Goal: Task Accomplishment & Management: Use online tool/utility

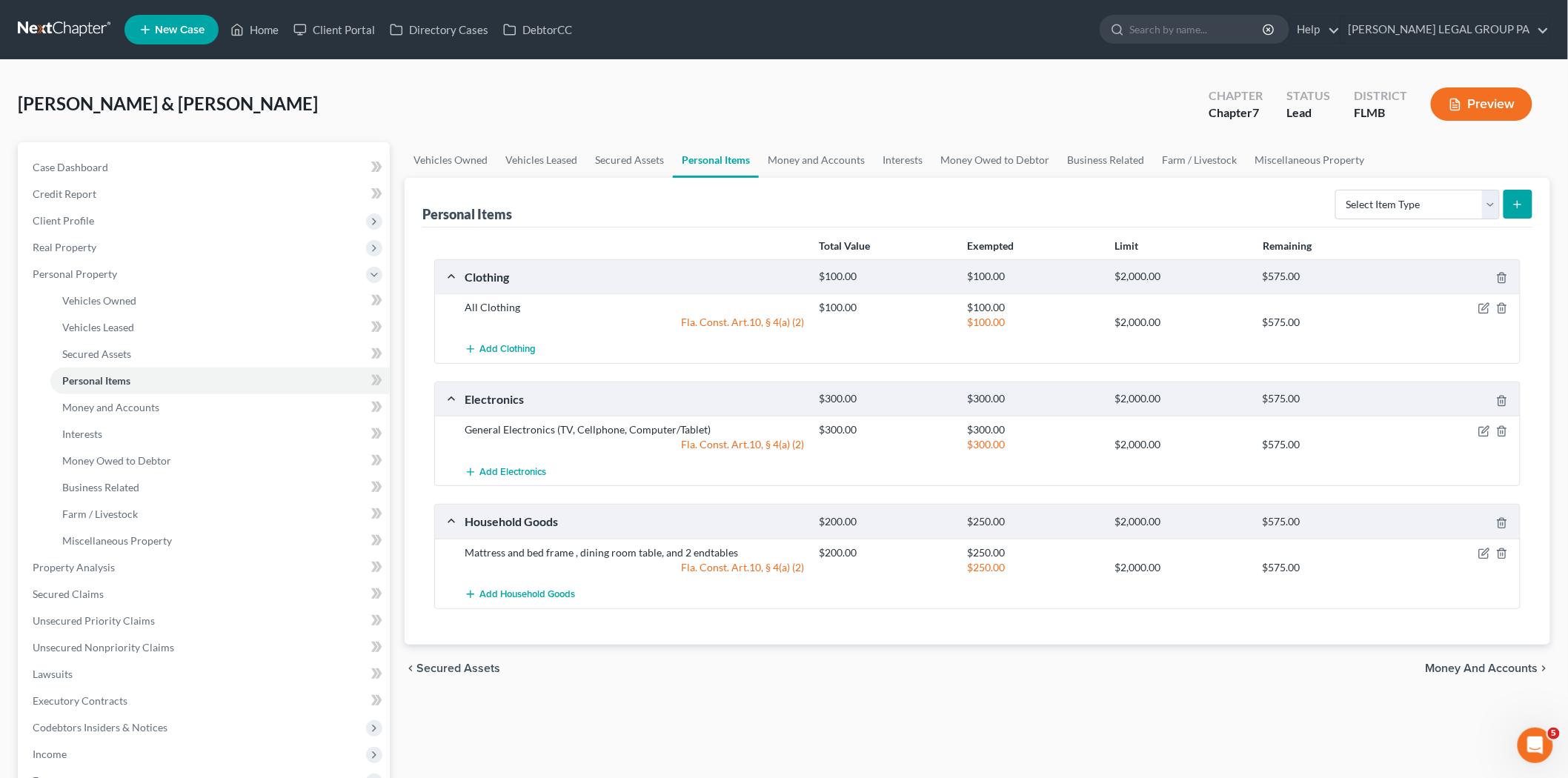
click at [35, 13] on nav "Home New Case Client Portal Directory Cases DebtorCC [PERSON_NAME] LEGAL GROUP …" at bounding box center [784, 29] width 1568 height 59
click at [39, 27] on link at bounding box center [65, 30] width 95 height 26
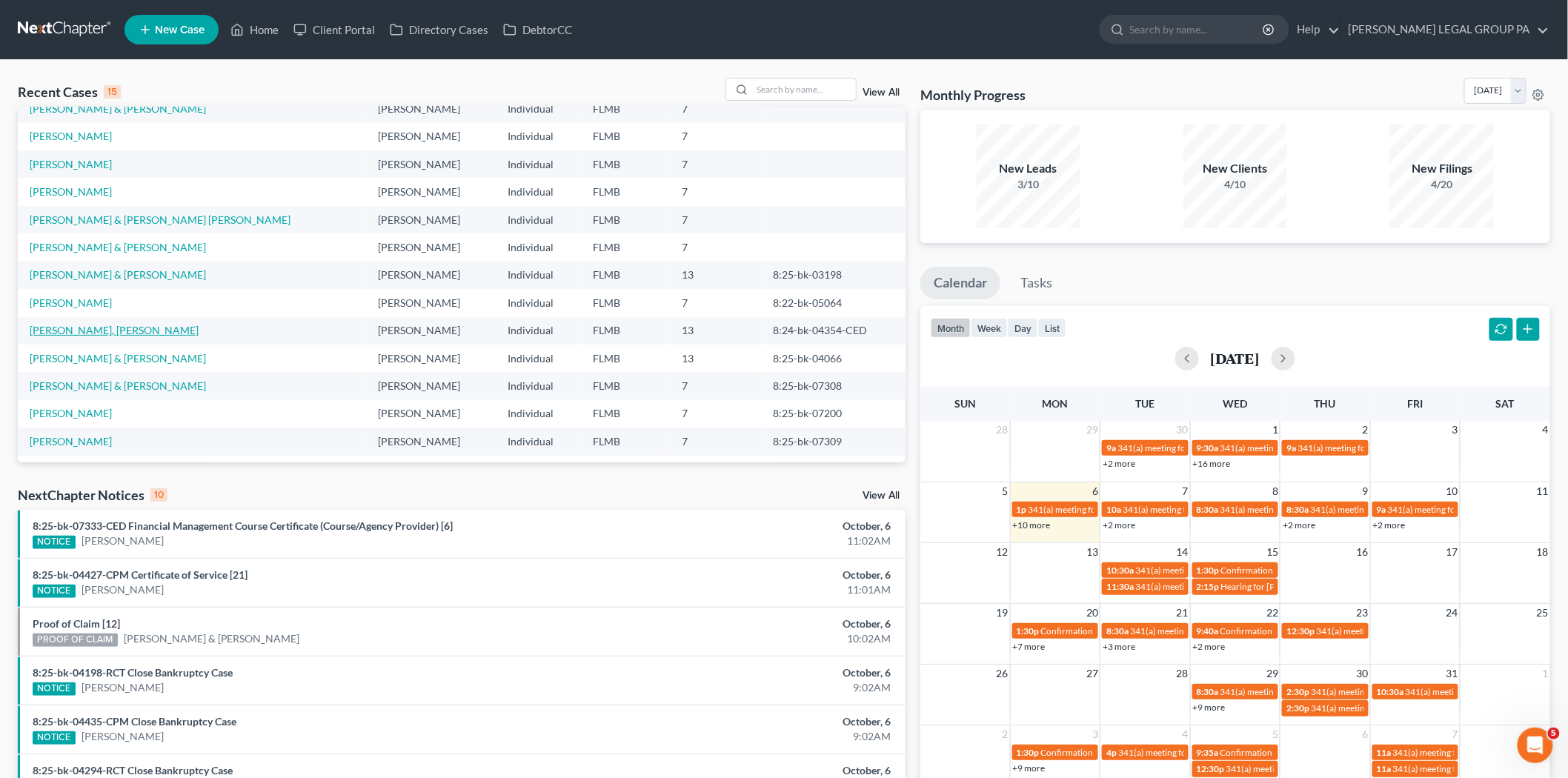
scroll to position [101, 0]
click at [73, 411] on link "Burnette, Wendy" at bounding box center [71, 410] width 83 height 12
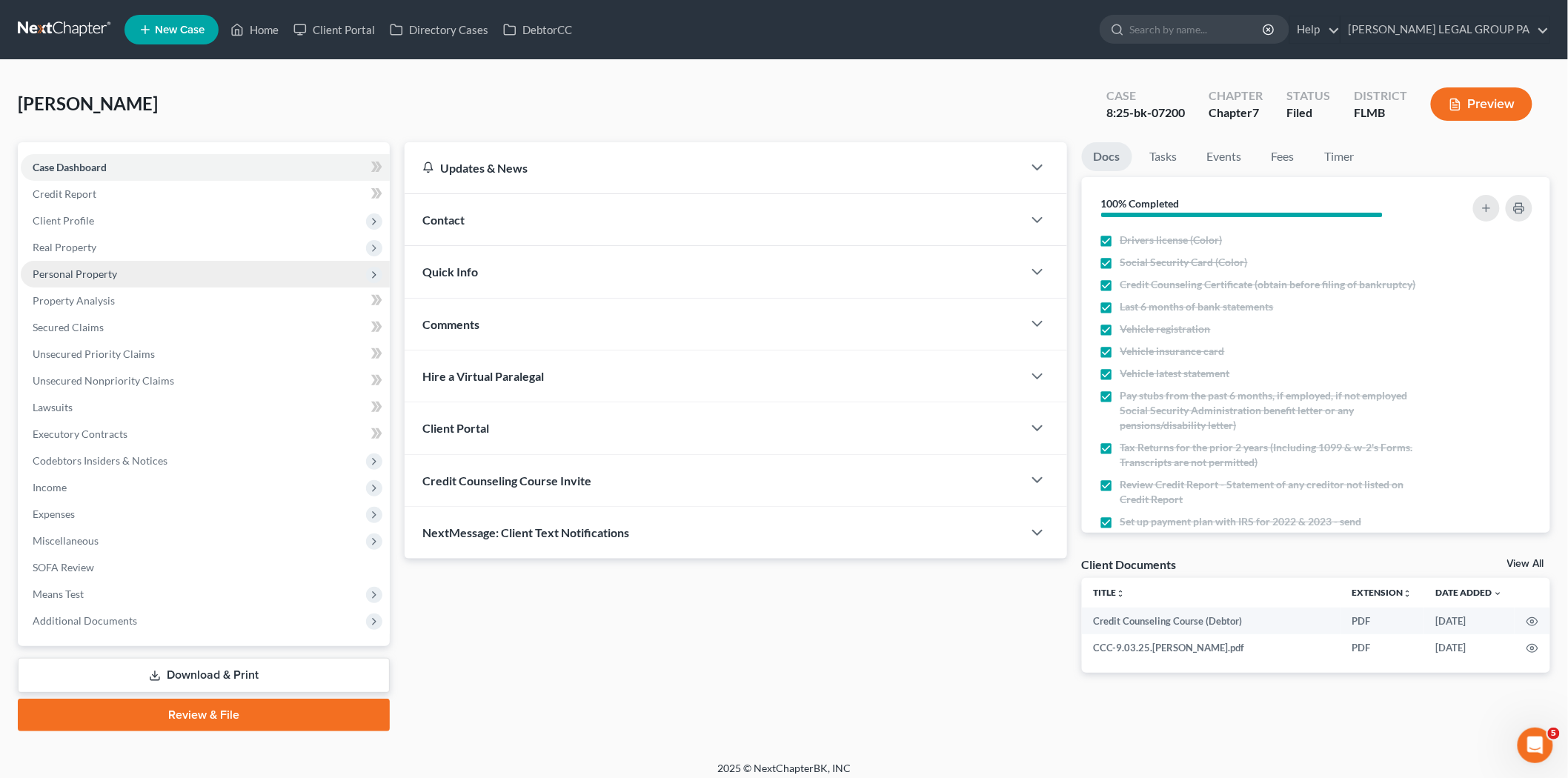
click at [119, 280] on span "Personal Property" at bounding box center [206, 274] width 369 height 26
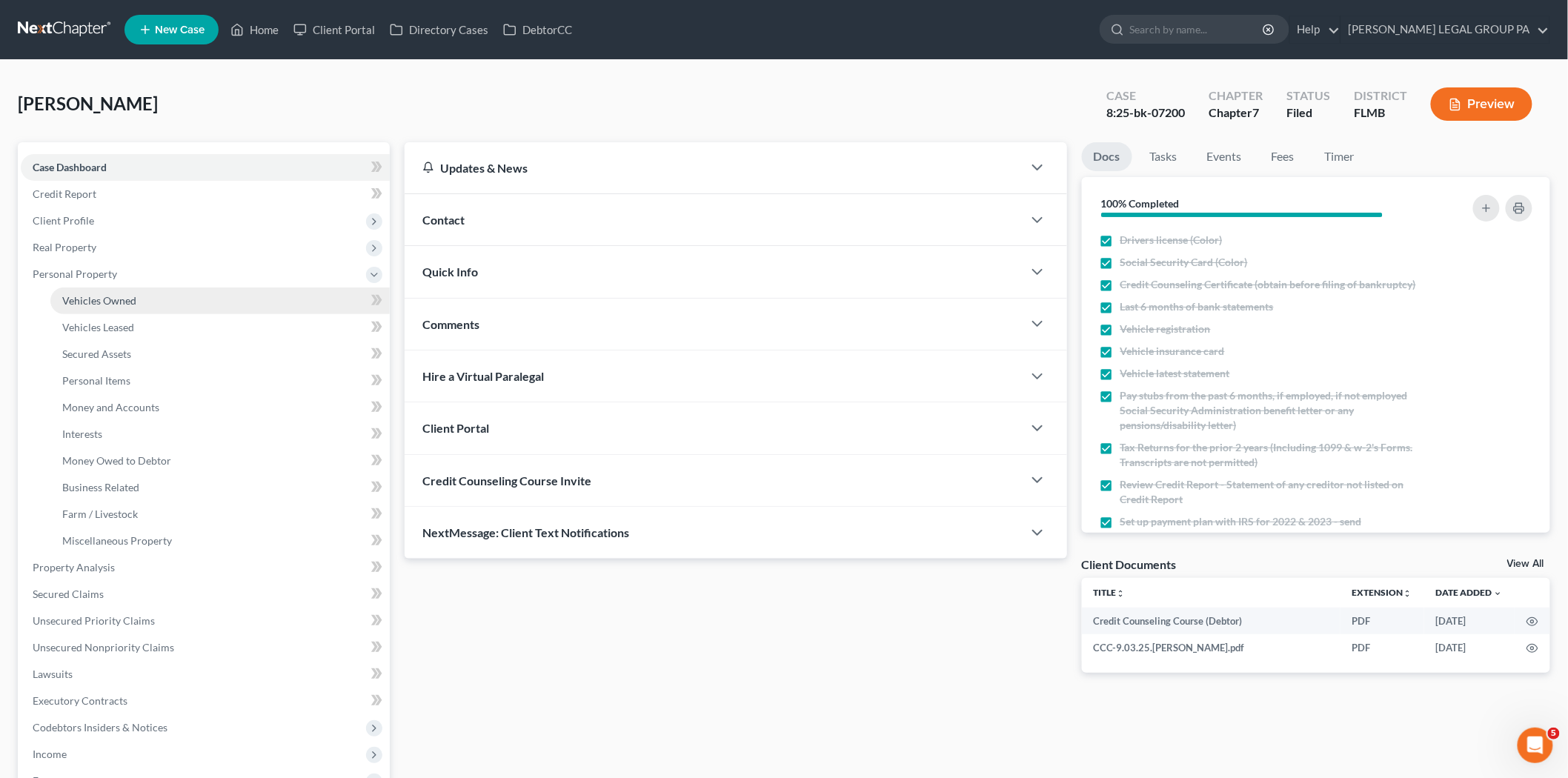
click at [125, 301] on span "Vehicles Owned" at bounding box center [99, 301] width 74 height 12
